Goal: Task Accomplishment & Management: Manage account settings

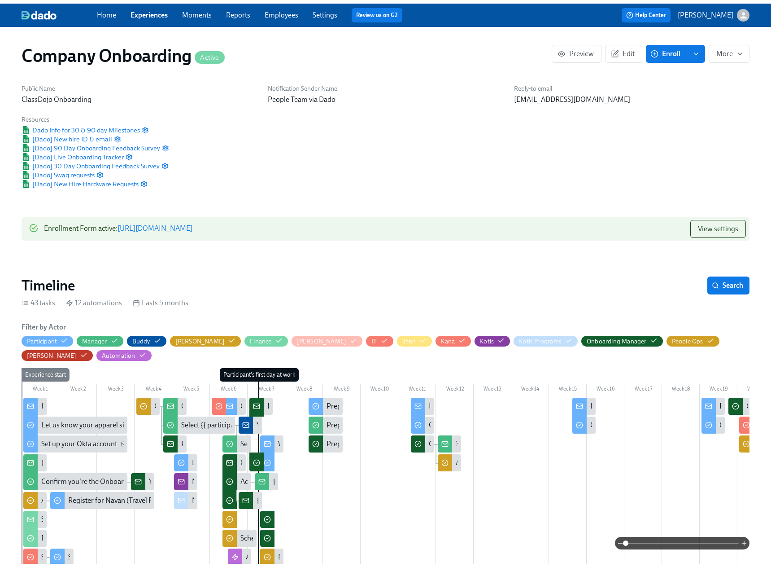
scroll to position [0, 26918]
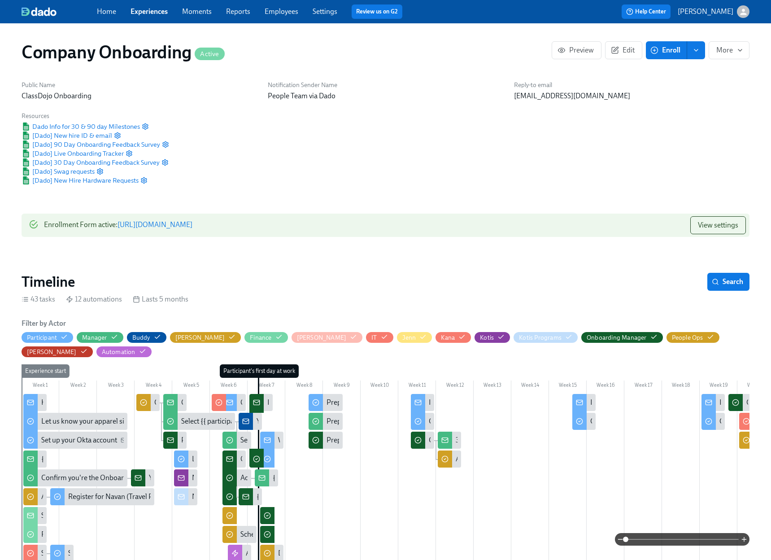
click at [441, 131] on div "Public Name ClassDojo Onboarding Notification Sender Name People Team via Dado …" at bounding box center [385, 132] width 739 height 115
click at [286, 12] on link "Employees" at bounding box center [282, 11] width 34 height 9
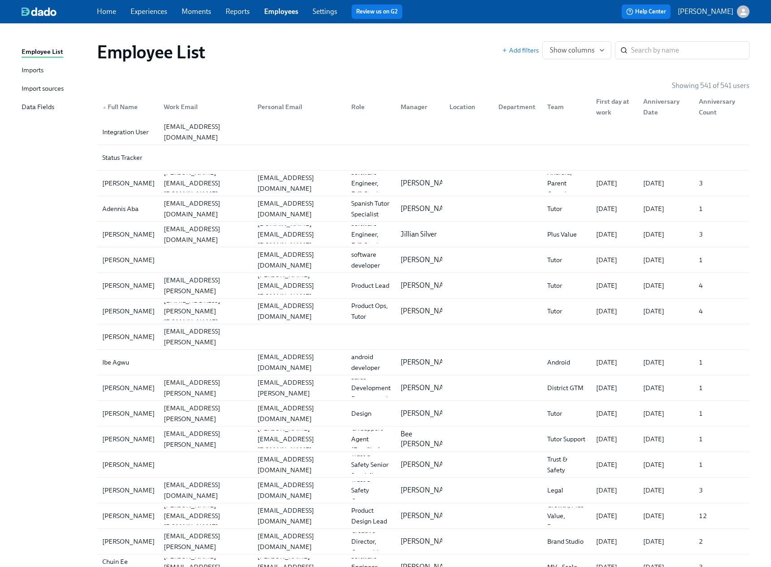
click at [33, 69] on div "Imports" at bounding box center [33, 70] width 22 height 11
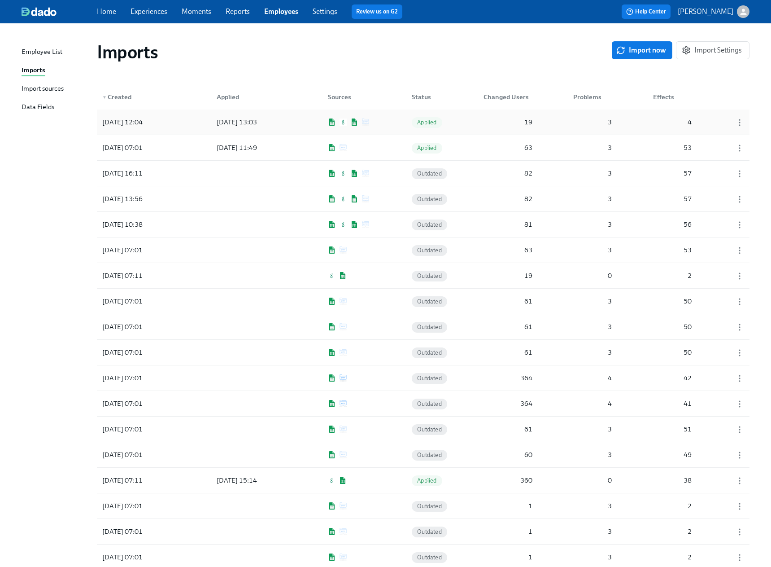
click at [314, 120] on div "[DATE] 12:04 [DATE] 13:03 Applied 19 3 4" at bounding box center [423, 122] width 653 height 25
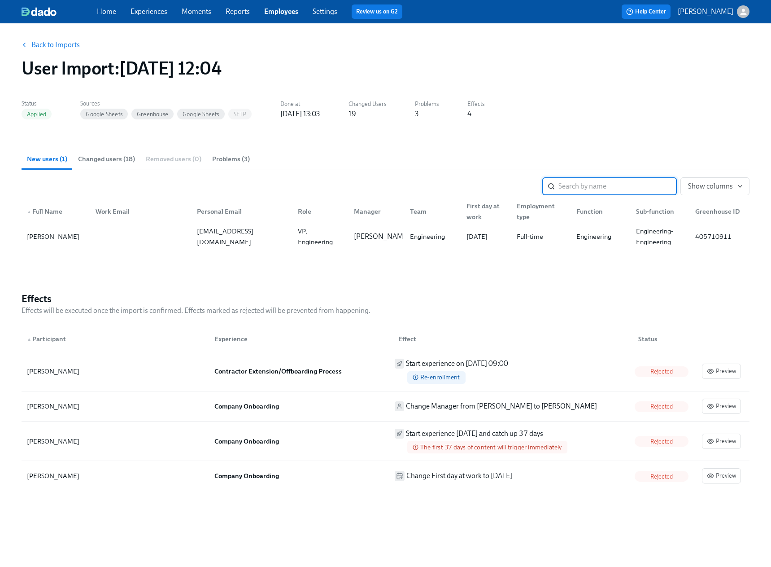
scroll to position [8, 0]
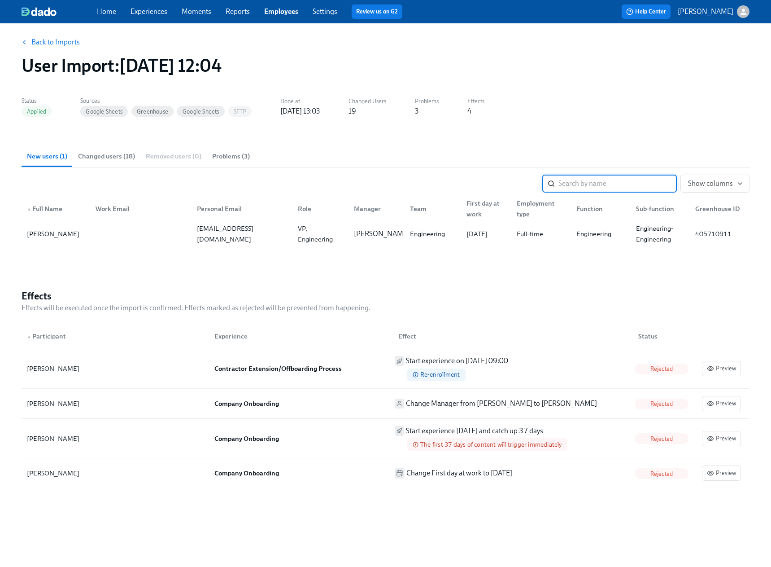
click at [64, 42] on link "Back to Imports" at bounding box center [55, 42] width 48 height 9
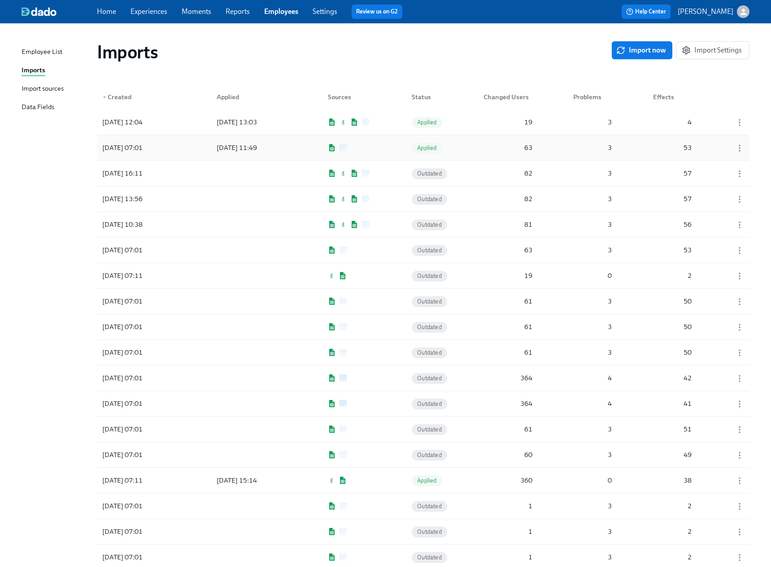
click at [375, 150] on div "[DATE] 07:01 [DATE] 11:49 Applied 63 3 53" at bounding box center [423, 147] width 653 height 25
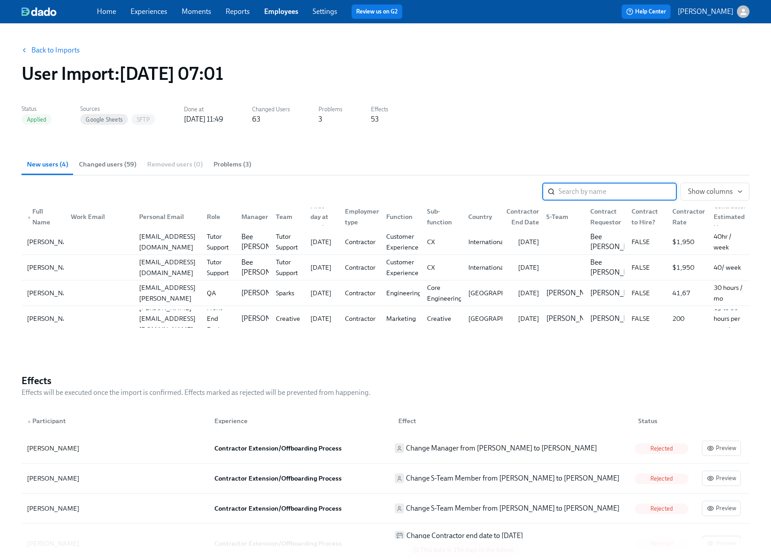
click at [45, 51] on link "Back to Imports" at bounding box center [55, 50] width 48 height 9
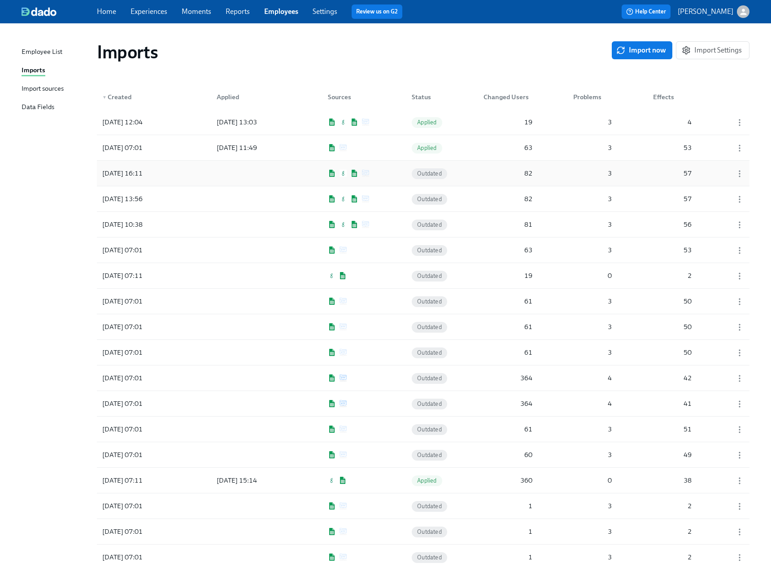
click at [382, 170] on div "[DATE] 16:11 Outdated 82 3 57" at bounding box center [423, 173] width 653 height 25
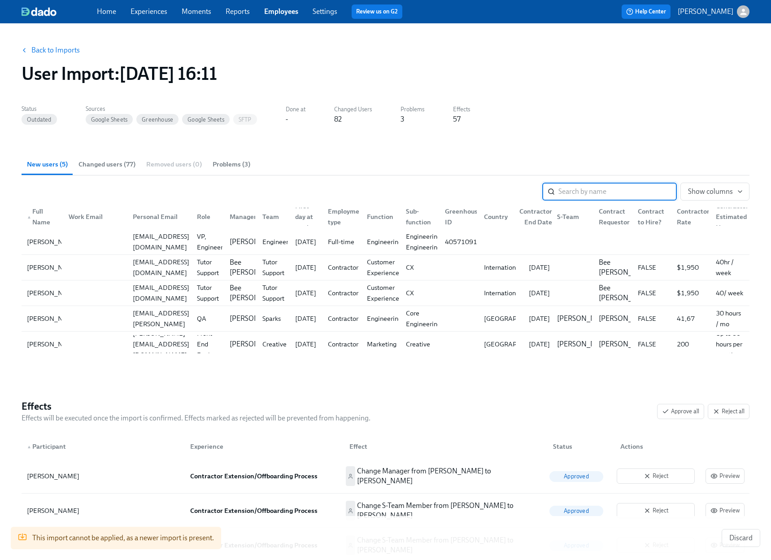
click at [43, 47] on link "Back to Imports" at bounding box center [55, 50] width 48 height 9
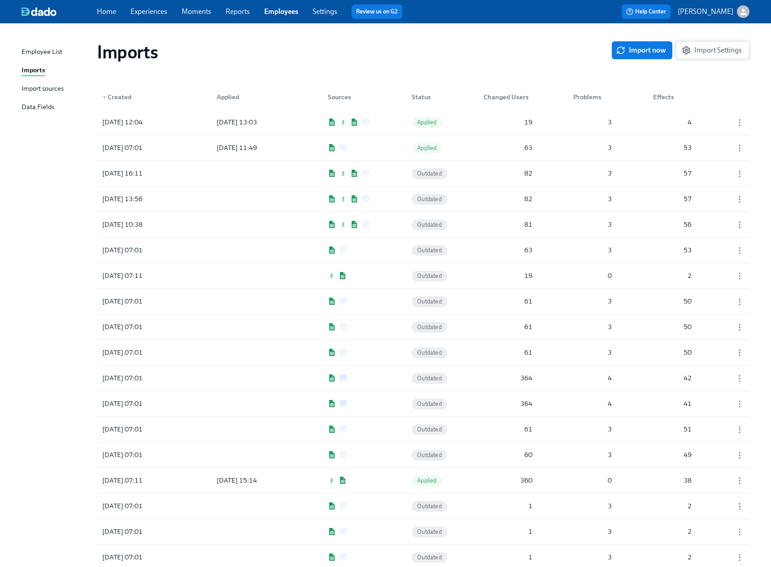
click at [714, 55] on button "Import Settings" at bounding box center [713, 50] width 74 height 18
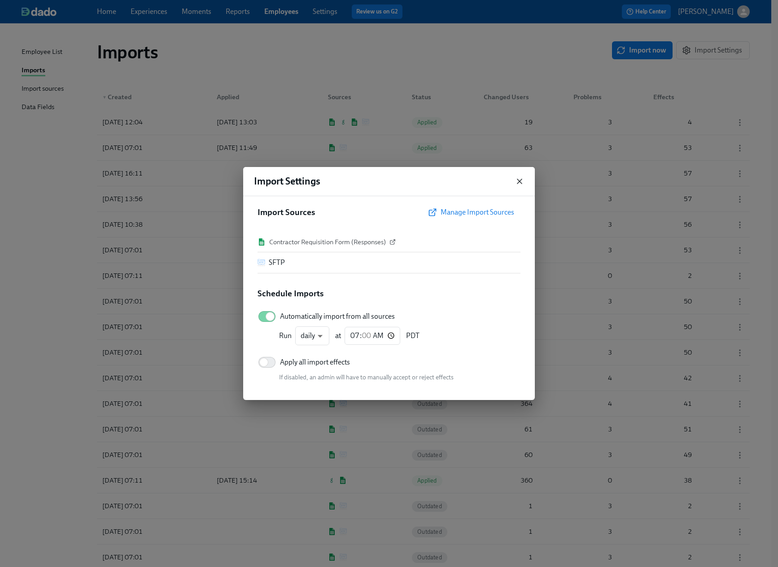
click at [520, 184] on icon "button" at bounding box center [519, 181] width 9 height 9
